Goal: Navigation & Orientation: Find specific page/section

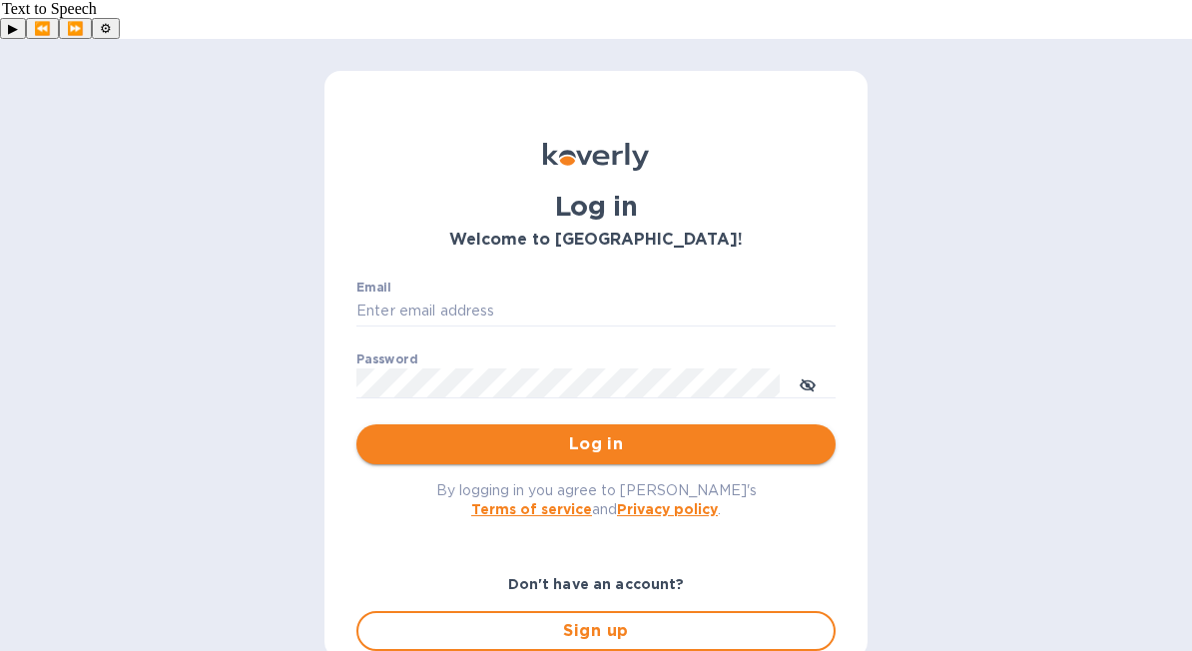
type input "[EMAIL_ADDRESS][DOMAIN_NAME]"
click at [524, 432] on span "Log in" at bounding box center [595, 444] width 447 height 24
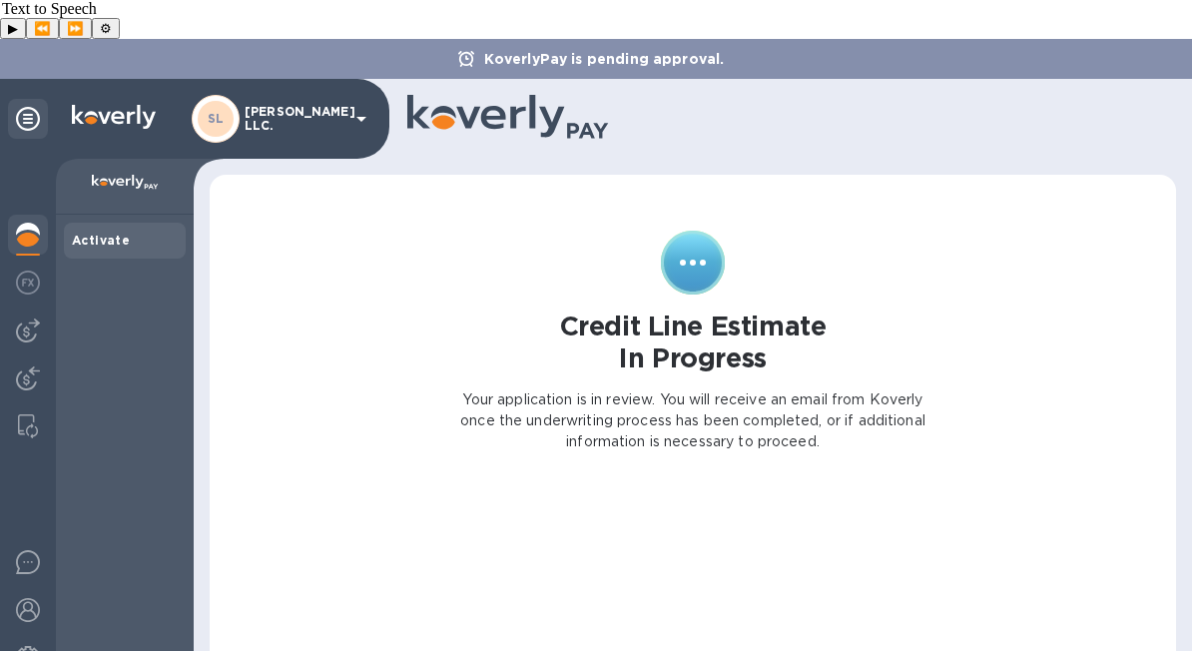
click at [59, 79] on div "SL [PERSON_NAME] LLC." at bounding box center [194, 119] width 389 height 80
click at [96, 105] on img at bounding box center [114, 117] width 84 height 24
click at [34, 223] on img at bounding box center [28, 235] width 24 height 24
